Goal: Navigation & Orientation: Find specific page/section

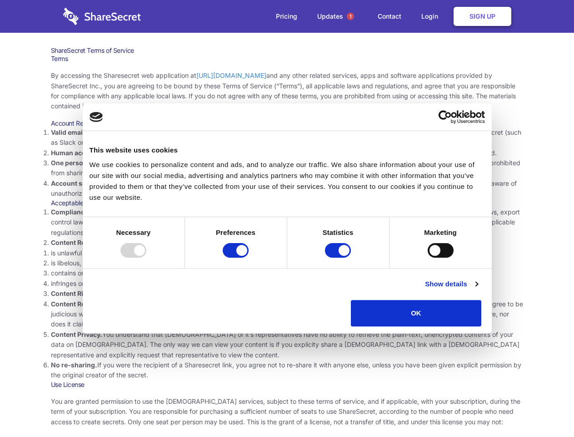
click at [287, 218] on li "Compliance with local laws and regulations. Your use of the Sharesecret must no…" at bounding box center [287, 222] width 473 height 30
click at [146, 257] on div at bounding box center [134, 250] width 26 height 15
click at [249, 257] on input "Preferences" at bounding box center [236, 250] width 26 height 15
checkbox input "false"
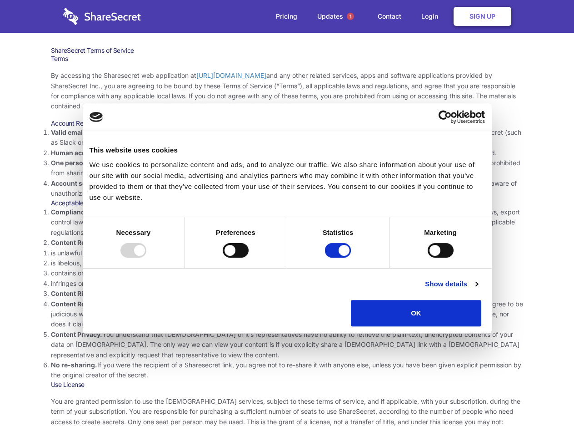
click at [339, 257] on input "Statistics" at bounding box center [338, 250] width 26 height 15
checkbox input "false"
click at [428, 257] on input "Marketing" at bounding box center [441, 250] width 26 height 15
checkbox input "true"
click at [478, 289] on link "Show details" at bounding box center [451, 283] width 53 height 11
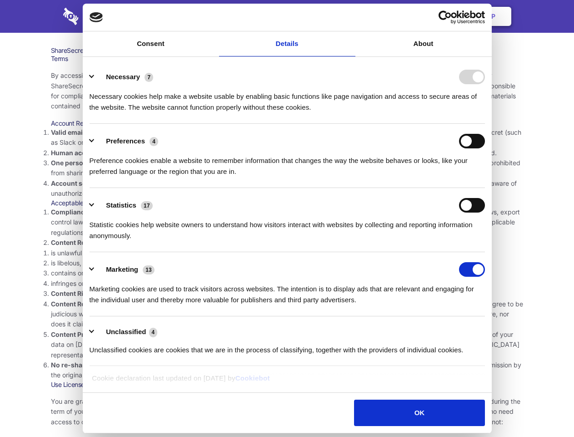
click at [485, 124] on li "Necessary 7 Necessary cookies help make a website usable by enabling basic func…" at bounding box center [288, 92] width 396 height 64
click at [350, 16] on span "1" at bounding box center [350, 16] width 7 height 7
